Goal: Check status: Check status

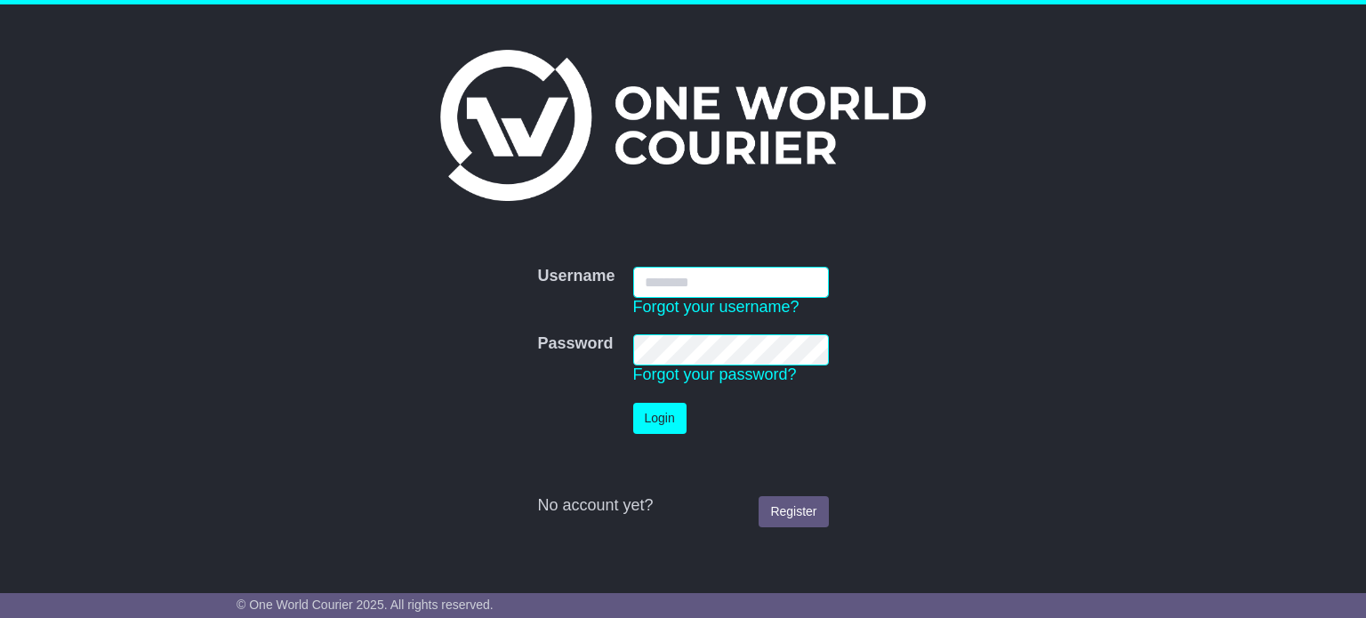
click at [672, 278] on input "Username" at bounding box center [731, 282] width 196 height 31
type input "**********"
click at [633, 403] on button "Login" at bounding box center [659, 418] width 53 height 31
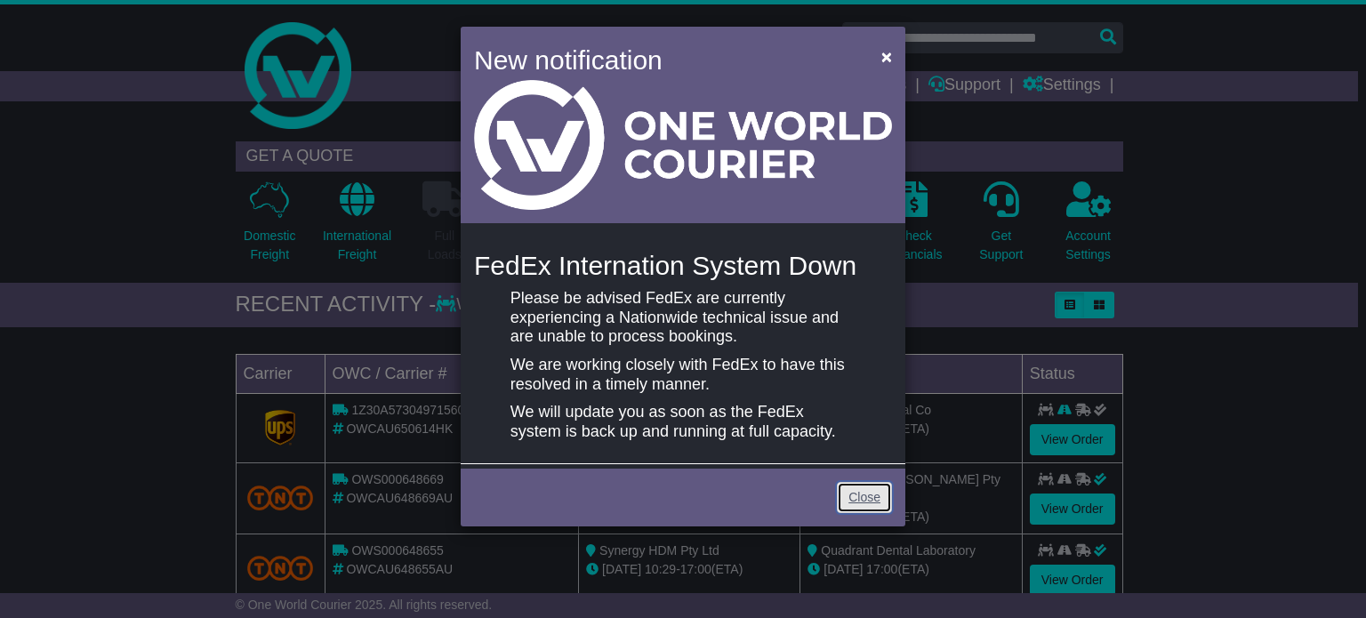
click at [850, 490] on link "Close" at bounding box center [864, 497] width 55 height 31
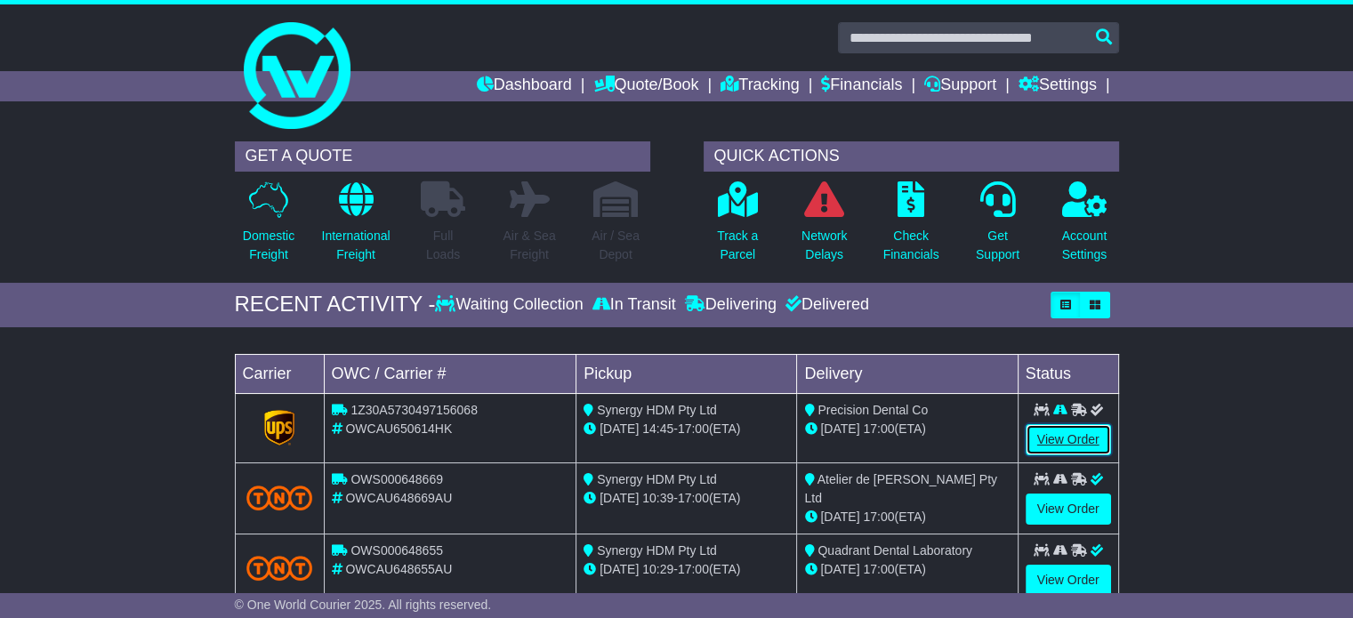
click at [1050, 430] on link "View Order" at bounding box center [1068, 439] width 85 height 31
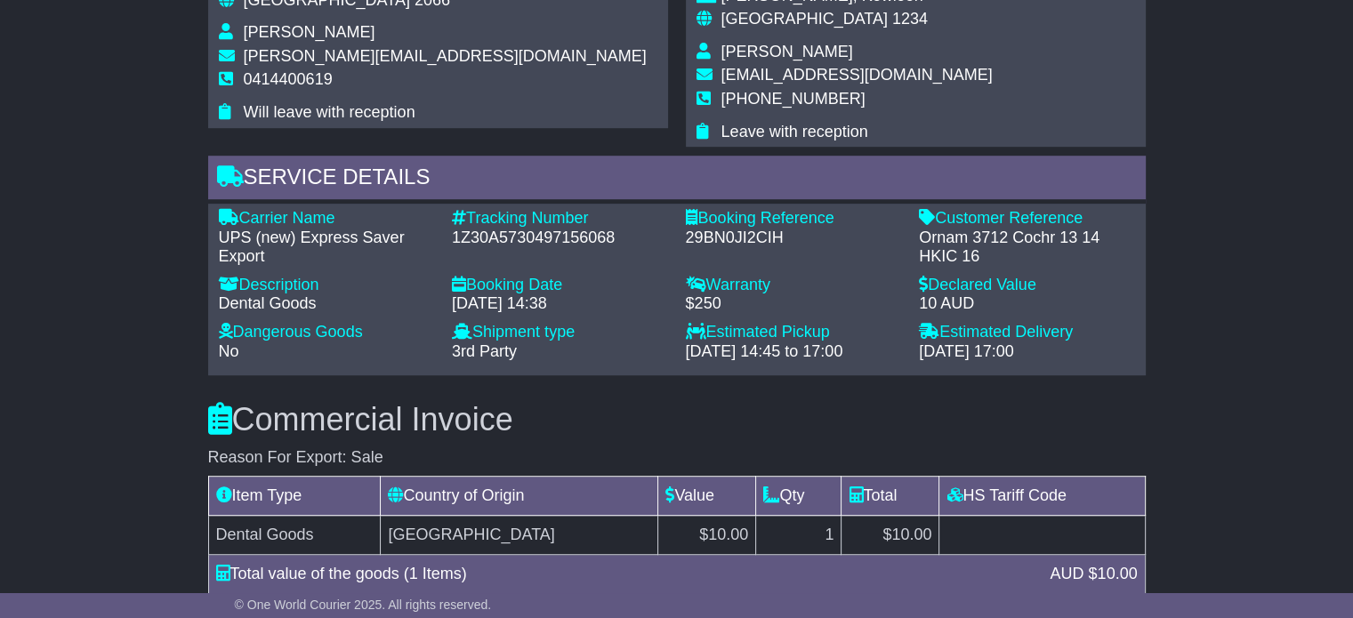
scroll to position [1245, 0]
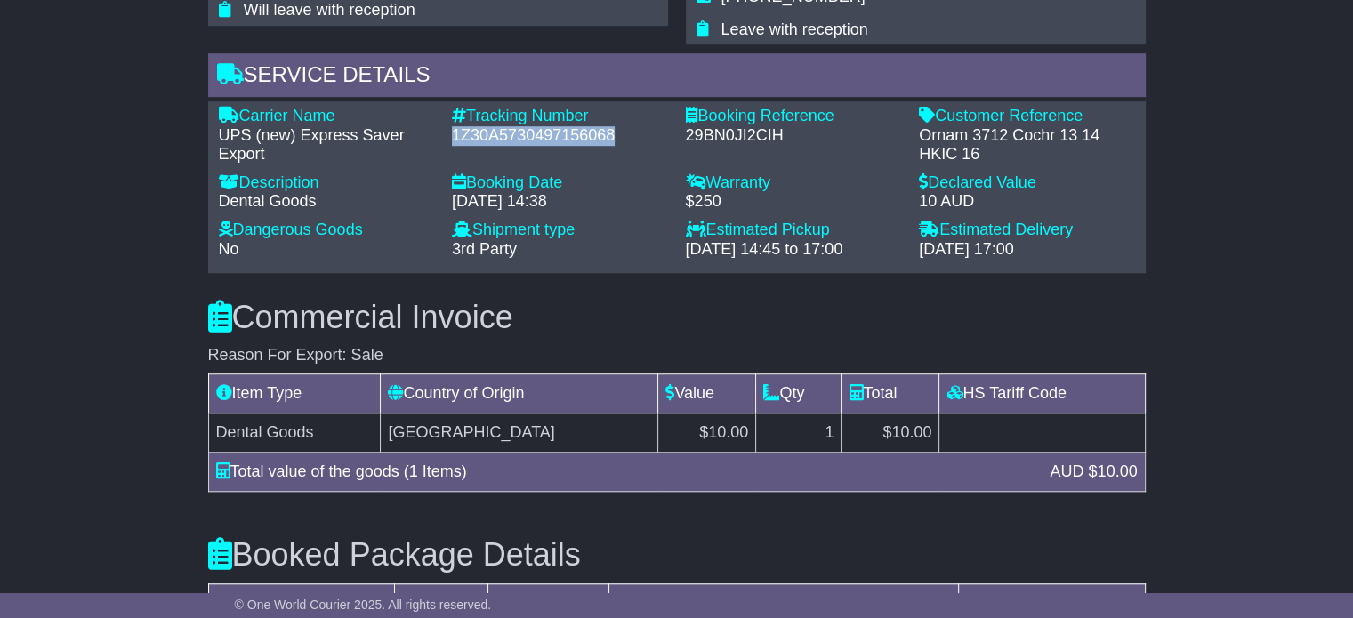
drag, startPoint x: 616, startPoint y: 132, endPoint x: 445, endPoint y: 138, distance: 170.9
click at [445, 139] on div "Tracking Number - 1Z30A5730497156068" at bounding box center [560, 136] width 234 height 58
drag, startPoint x: 456, startPoint y: 131, endPoint x: 168, endPoint y: 173, distance: 291.3
click at [168, 173] on div "Email Download Tracking Pricing Insurance" at bounding box center [676, 108] width 1353 height 2081
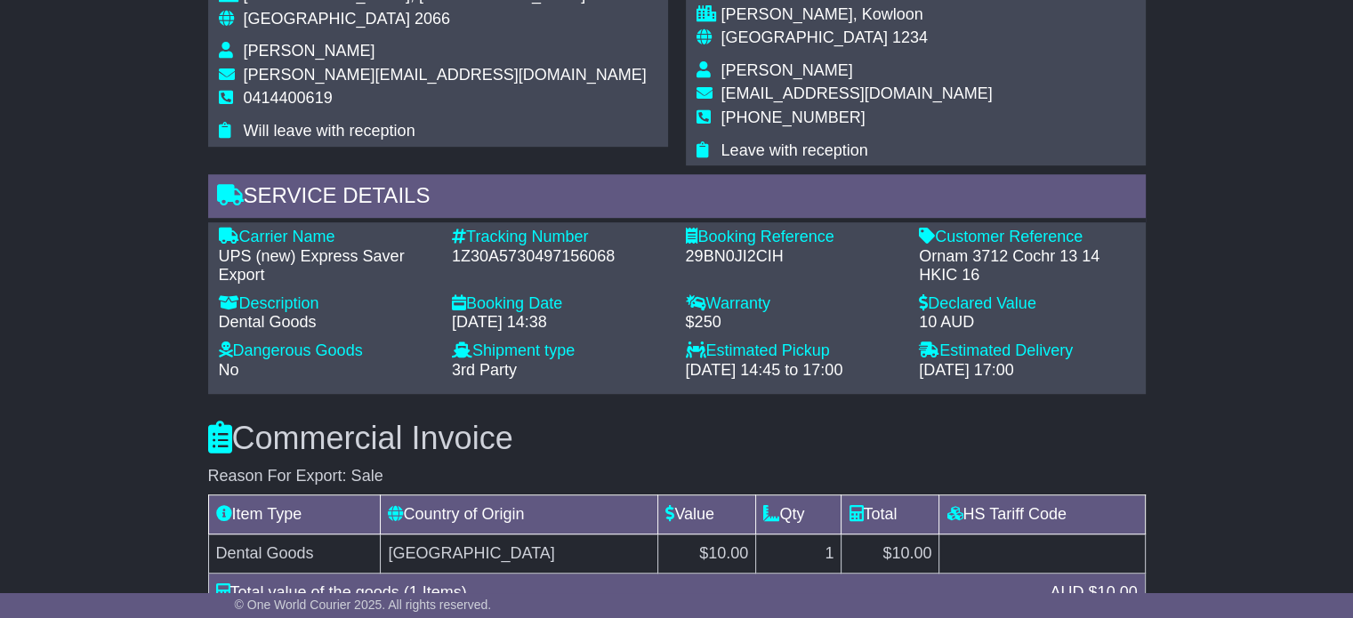
scroll to position [1156, 0]
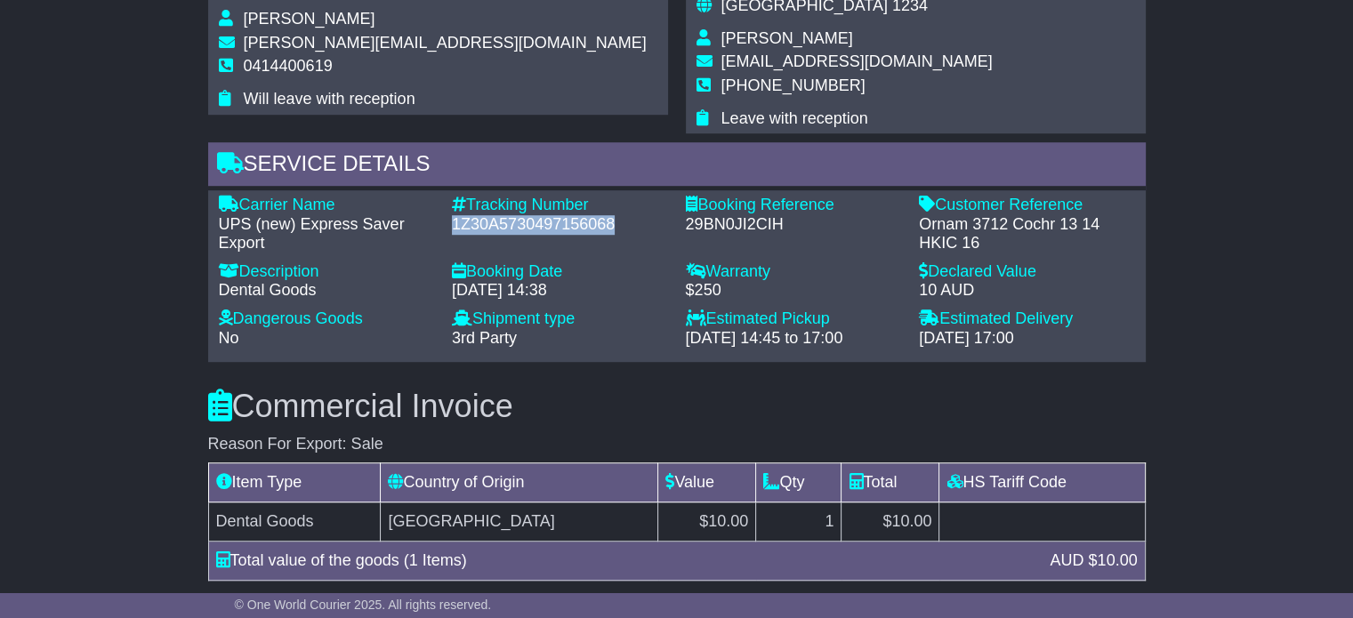
drag, startPoint x: 616, startPoint y: 221, endPoint x: 448, endPoint y: 227, distance: 167.3
click at [443, 229] on div "Tracking Number - 1Z30A5730497156068" at bounding box center [560, 225] width 234 height 58
copy div "1Z30A5730497156068"
